Goal: Information Seeking & Learning: Learn about a topic

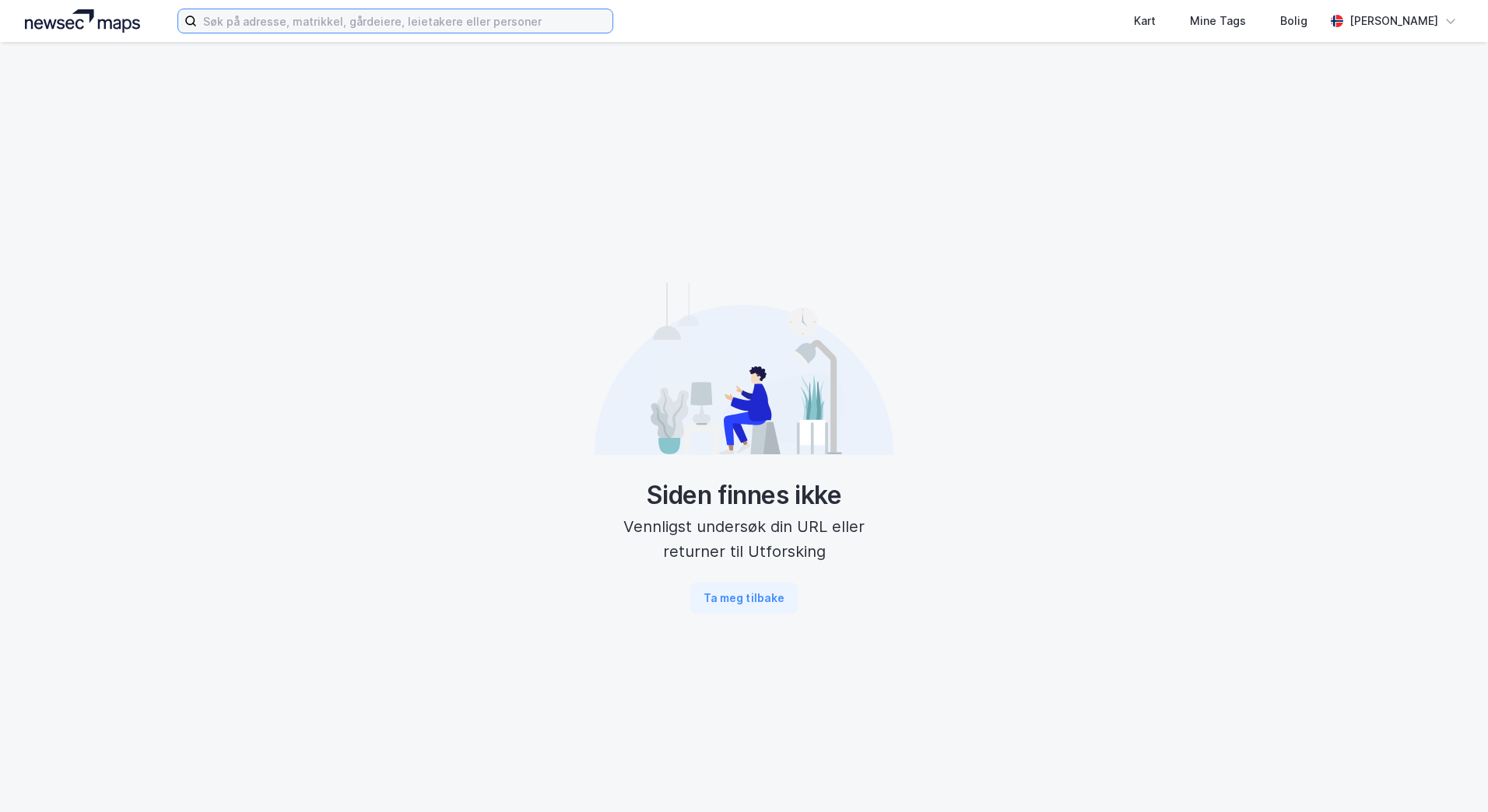
click at [257, 28] on input at bounding box center [405, 20] width 416 height 23
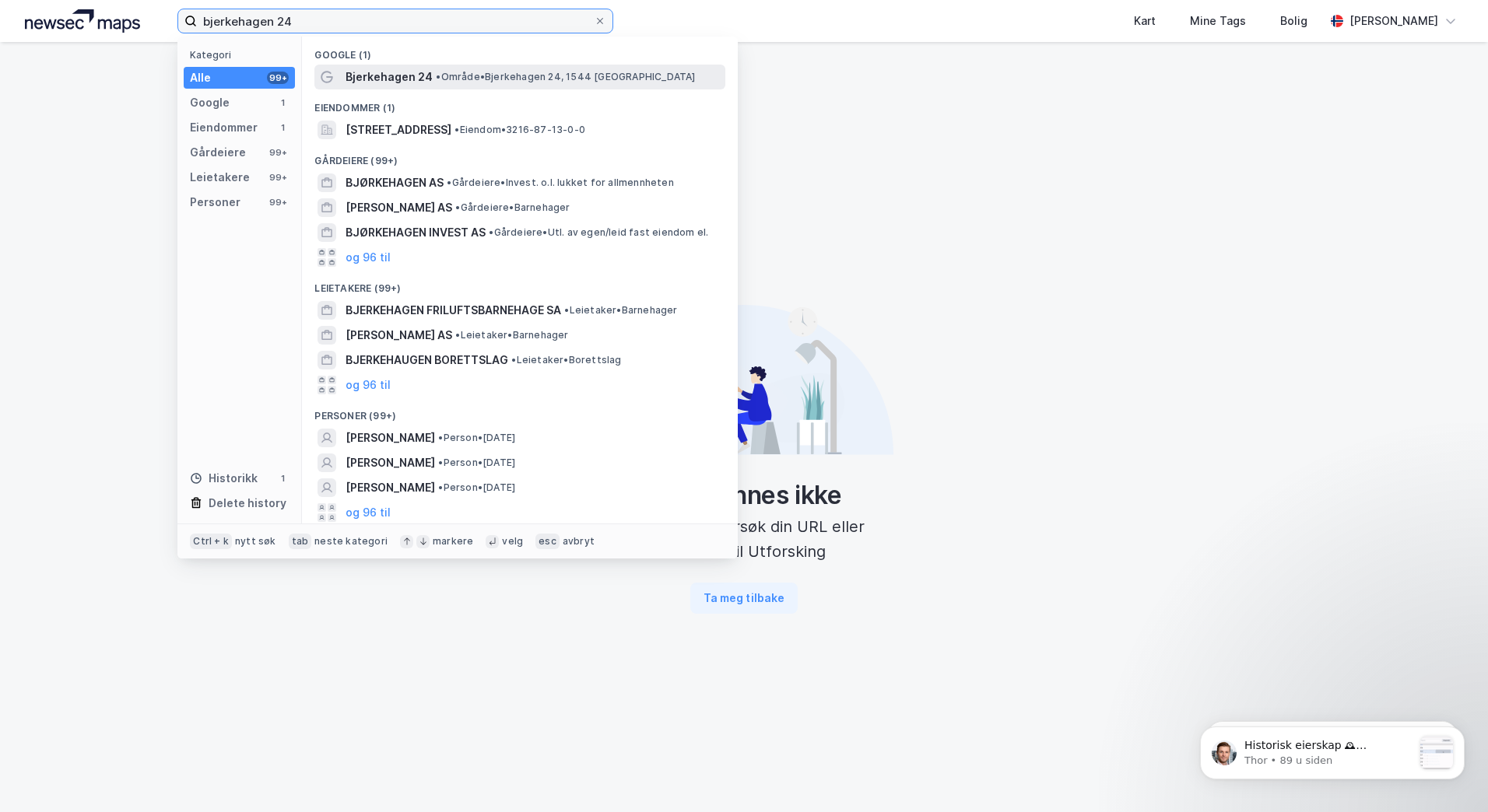
type input "bjerkehagen 24"
click at [415, 70] on span "Bjerkehagen 24" at bounding box center [389, 77] width 87 height 19
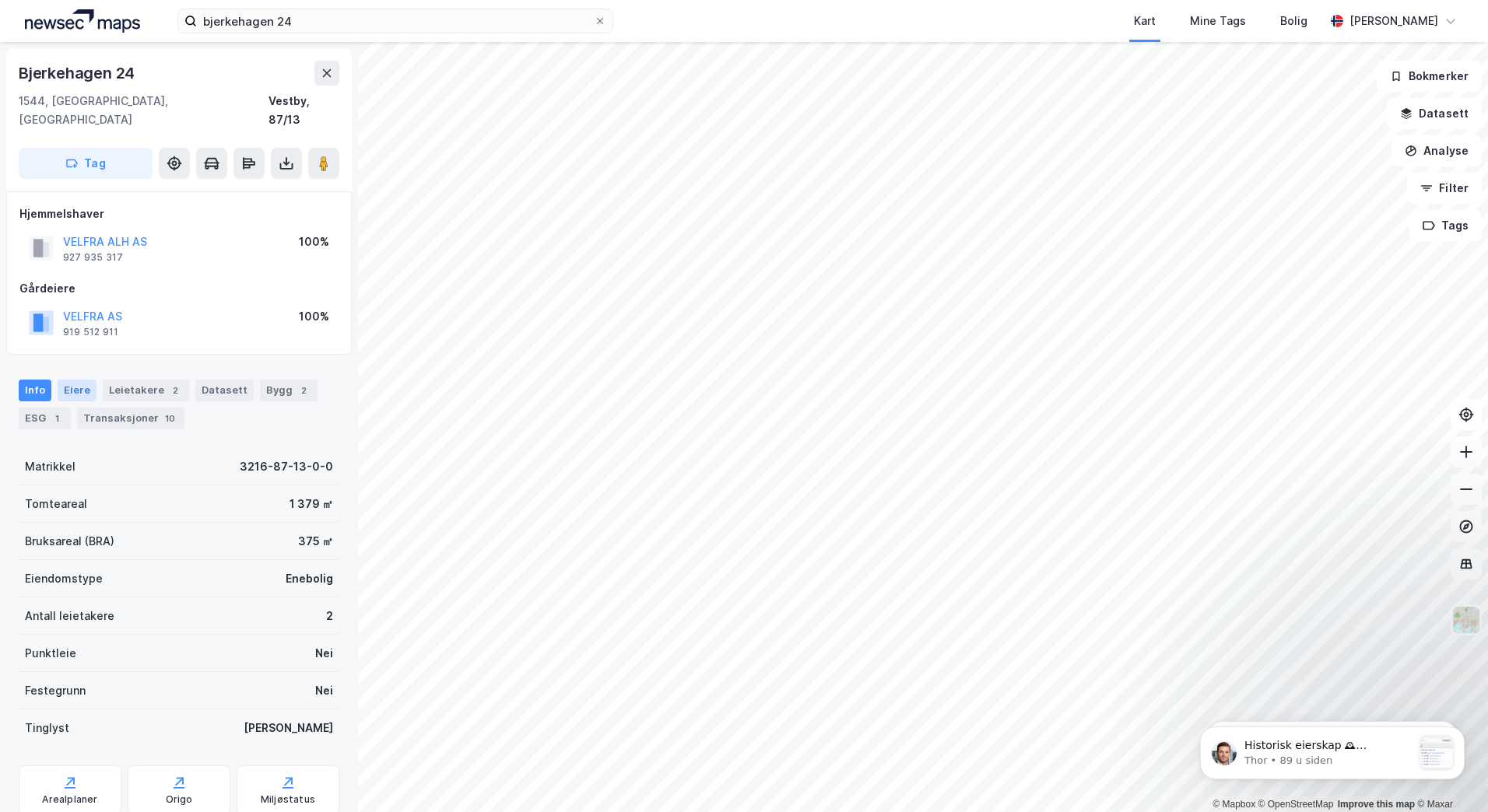
click at [77, 380] on div "Eiere" at bounding box center [77, 391] width 39 height 22
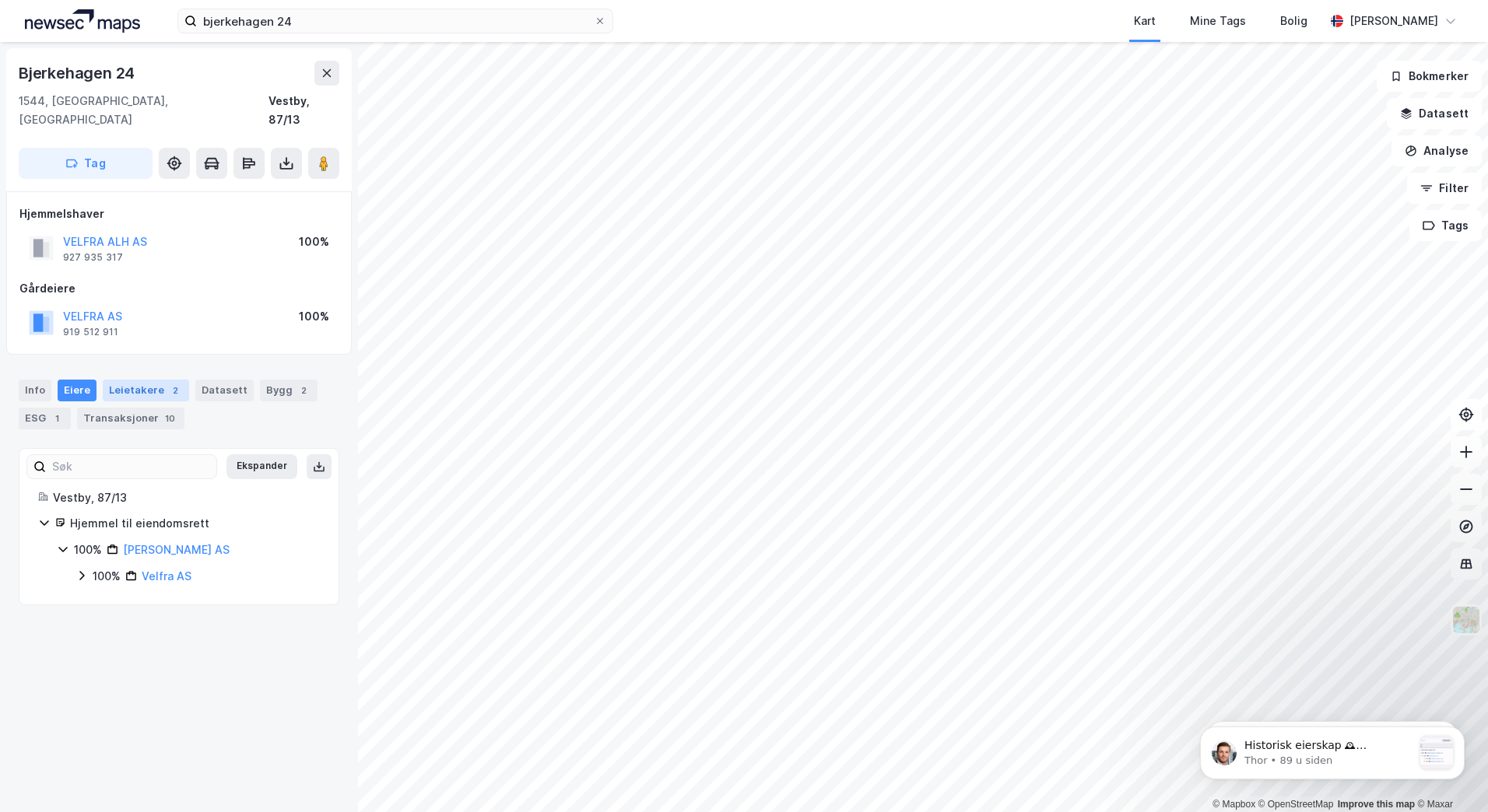
click at [148, 380] on div "Leietakere 2" at bounding box center [146, 391] width 87 height 22
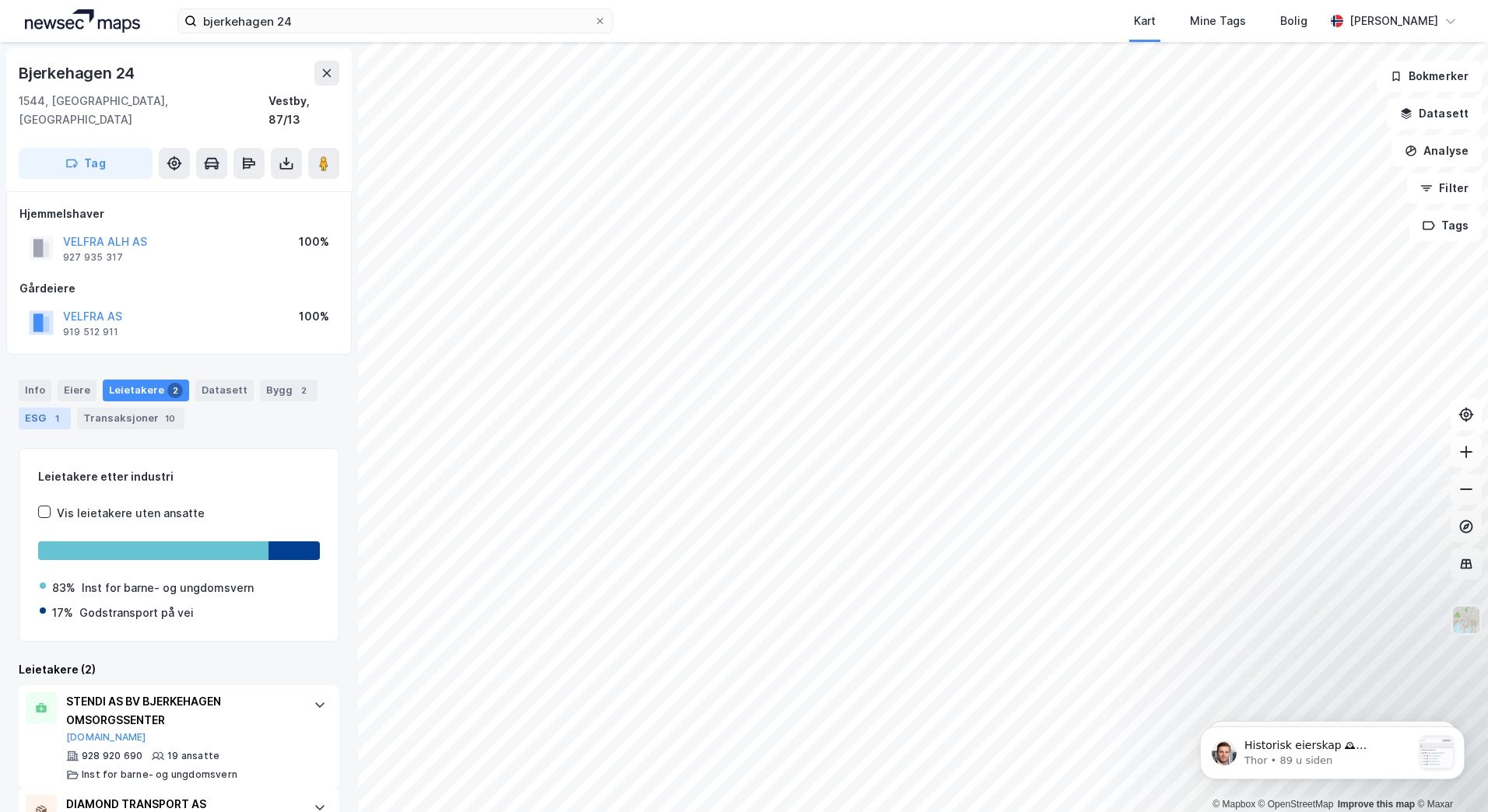
click at [51, 410] on div "1" at bounding box center [57, 418] width 16 height 16
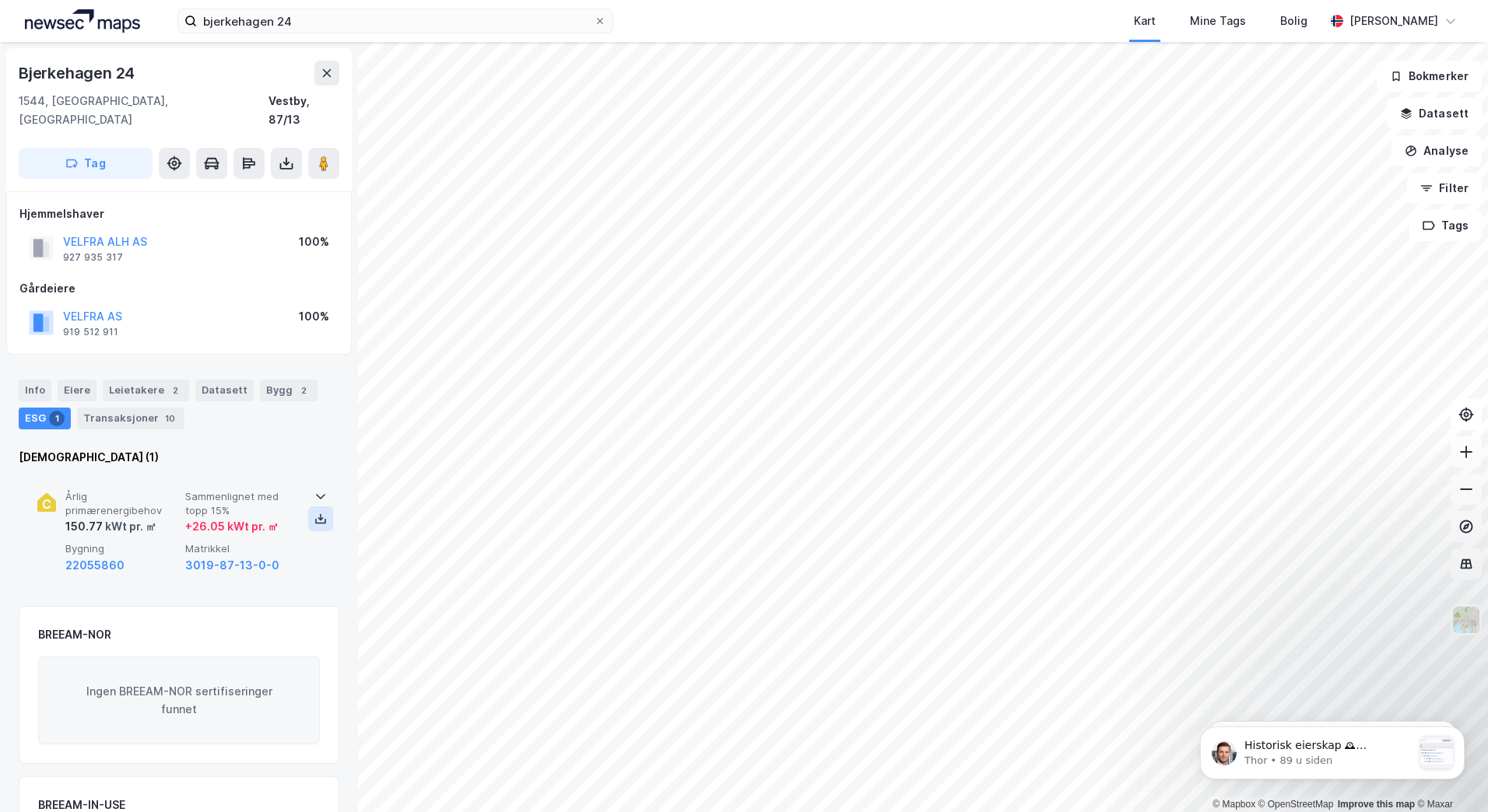
click at [320, 519] on icon at bounding box center [320, 521] width 11 height 5
